Goal: Transaction & Acquisition: Download file/media

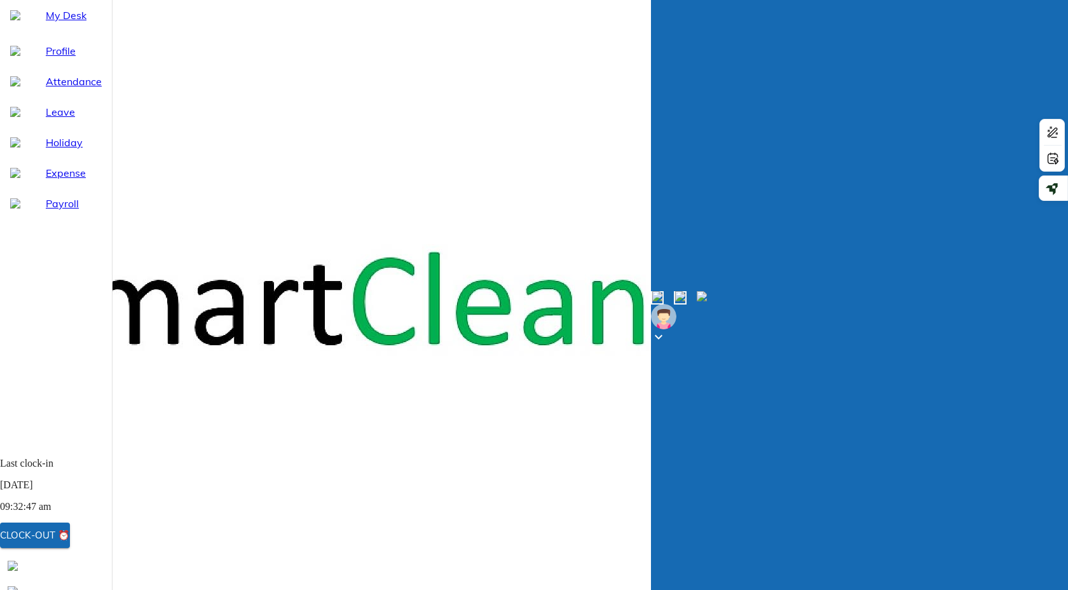
click at [51, 211] on span "Payroll" at bounding box center [74, 203] width 56 height 15
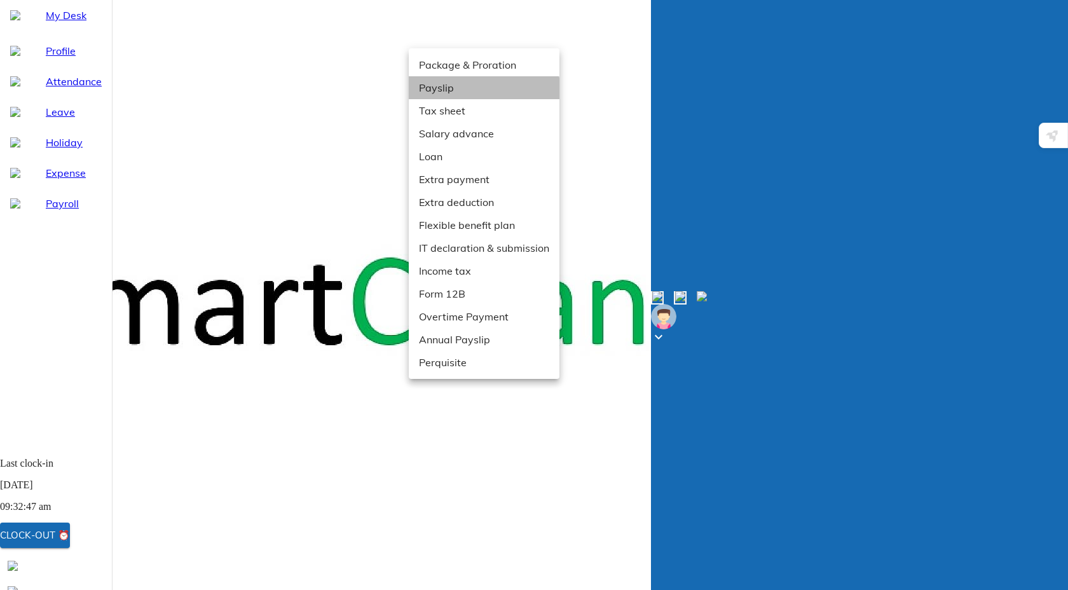
click at [469, 93] on li "Payslip" at bounding box center [484, 87] width 151 height 23
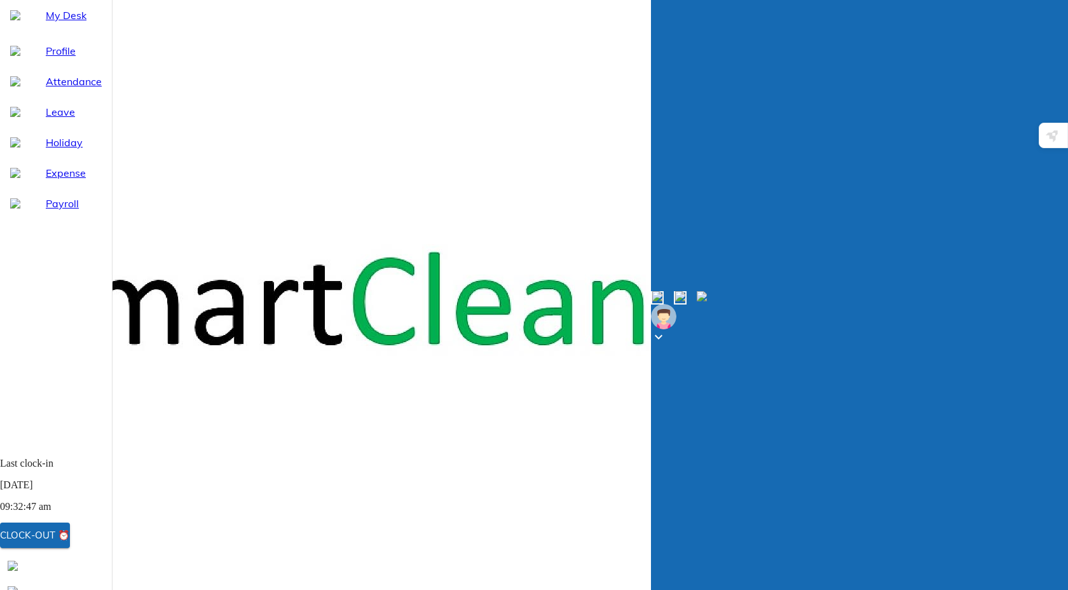
scroll to position [0, 277]
